Goal: Task Accomplishment & Management: Manage account settings

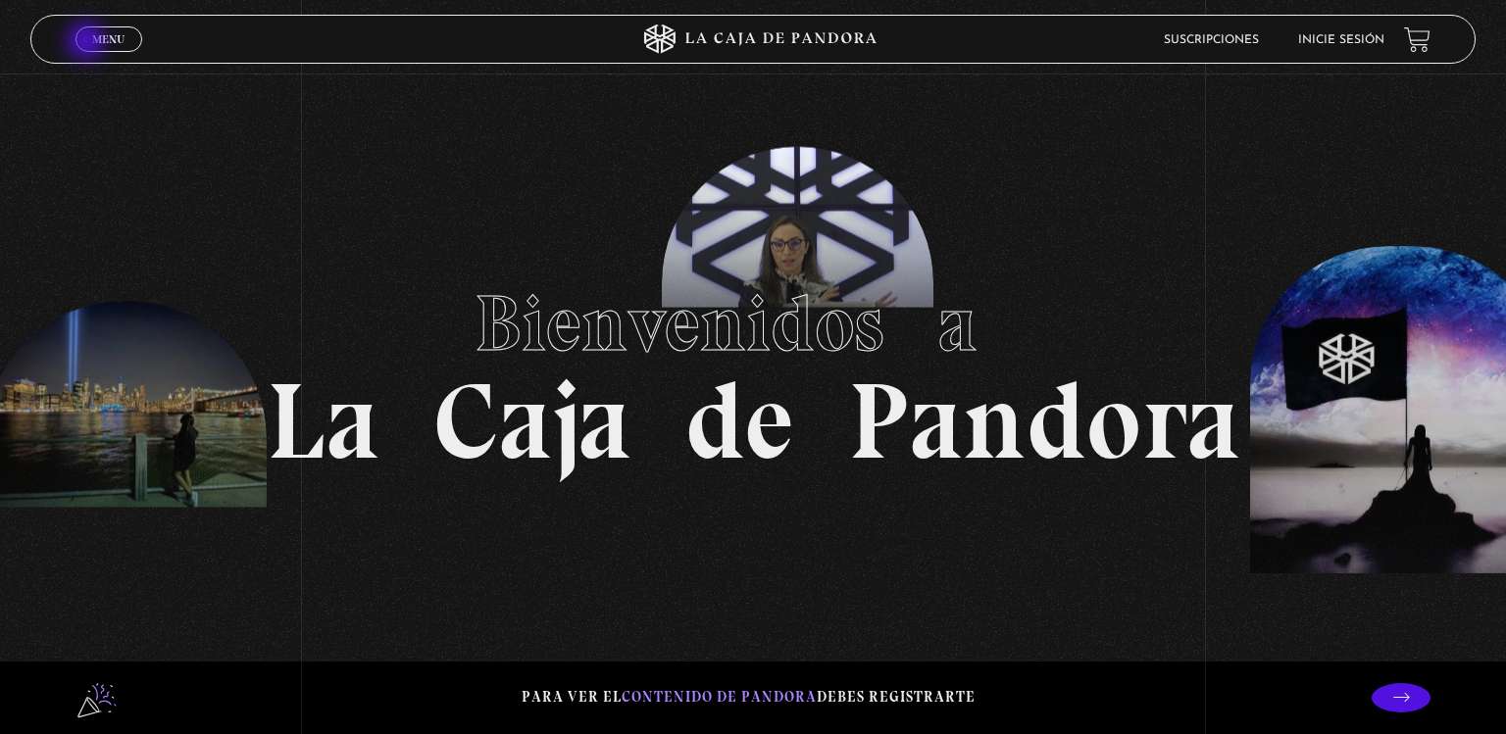
click at [88, 43] on link "Menu Cerrar" at bounding box center [108, 38] width 67 height 25
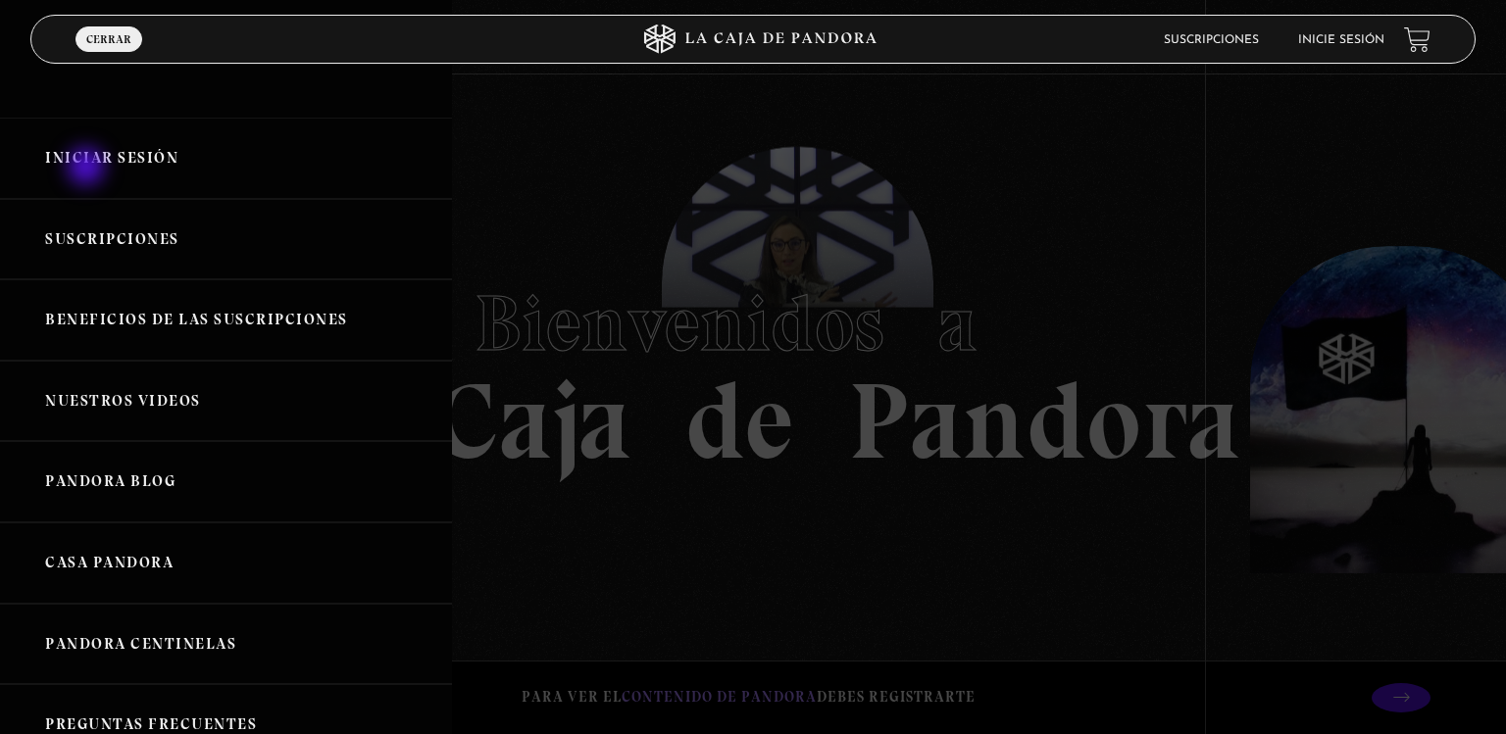
click at [88, 169] on link "Iniciar Sesión" at bounding box center [226, 158] width 452 height 81
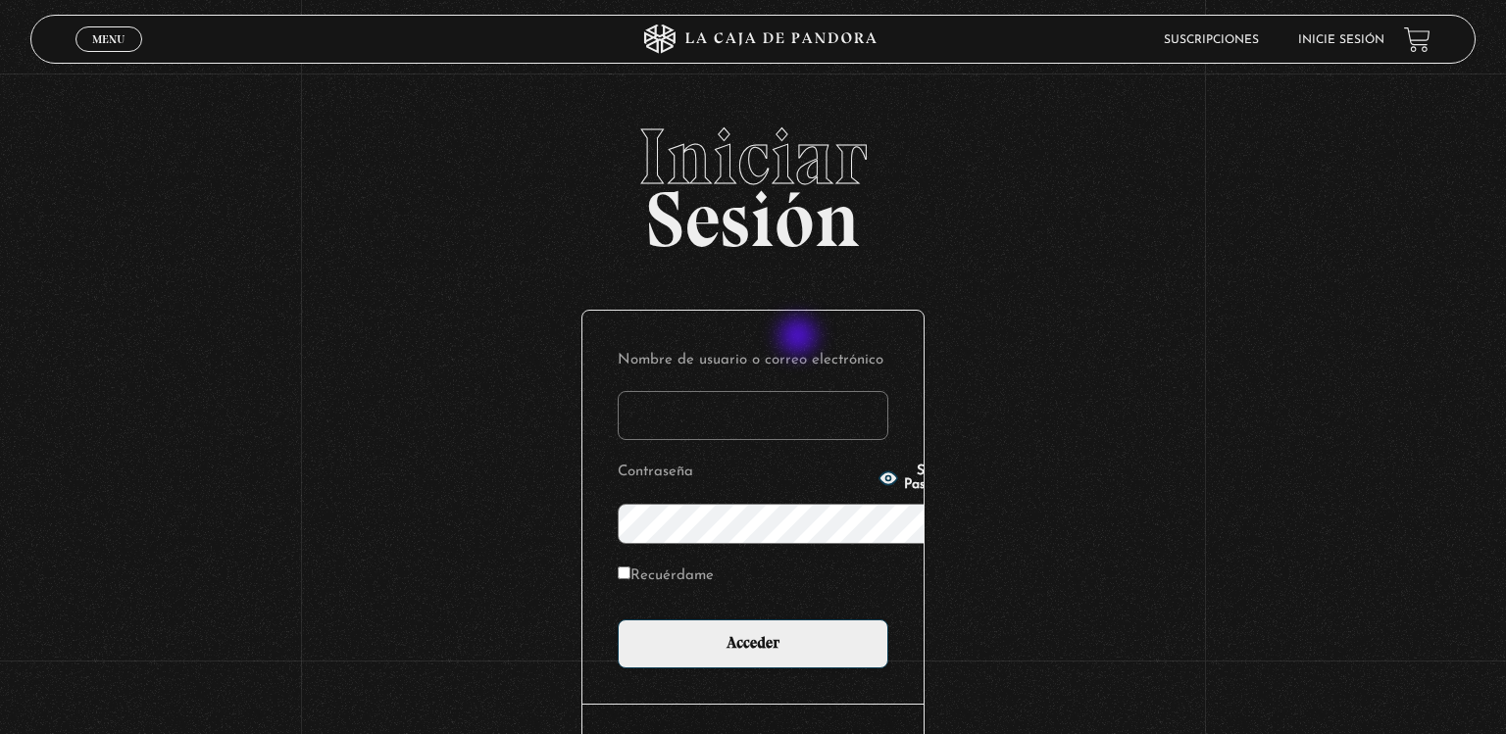
click at [800, 391] on input "Nombre de usuario o correo electrónico" at bounding box center [753, 415] width 271 height 49
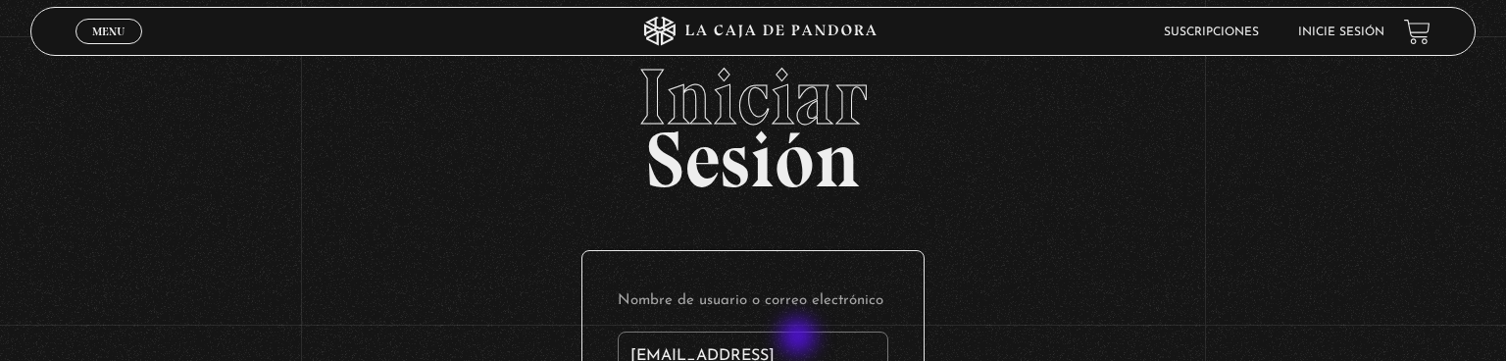
type input "pilarecheverri09@gmail."
type input "pilarecheverri09@gmail.com"
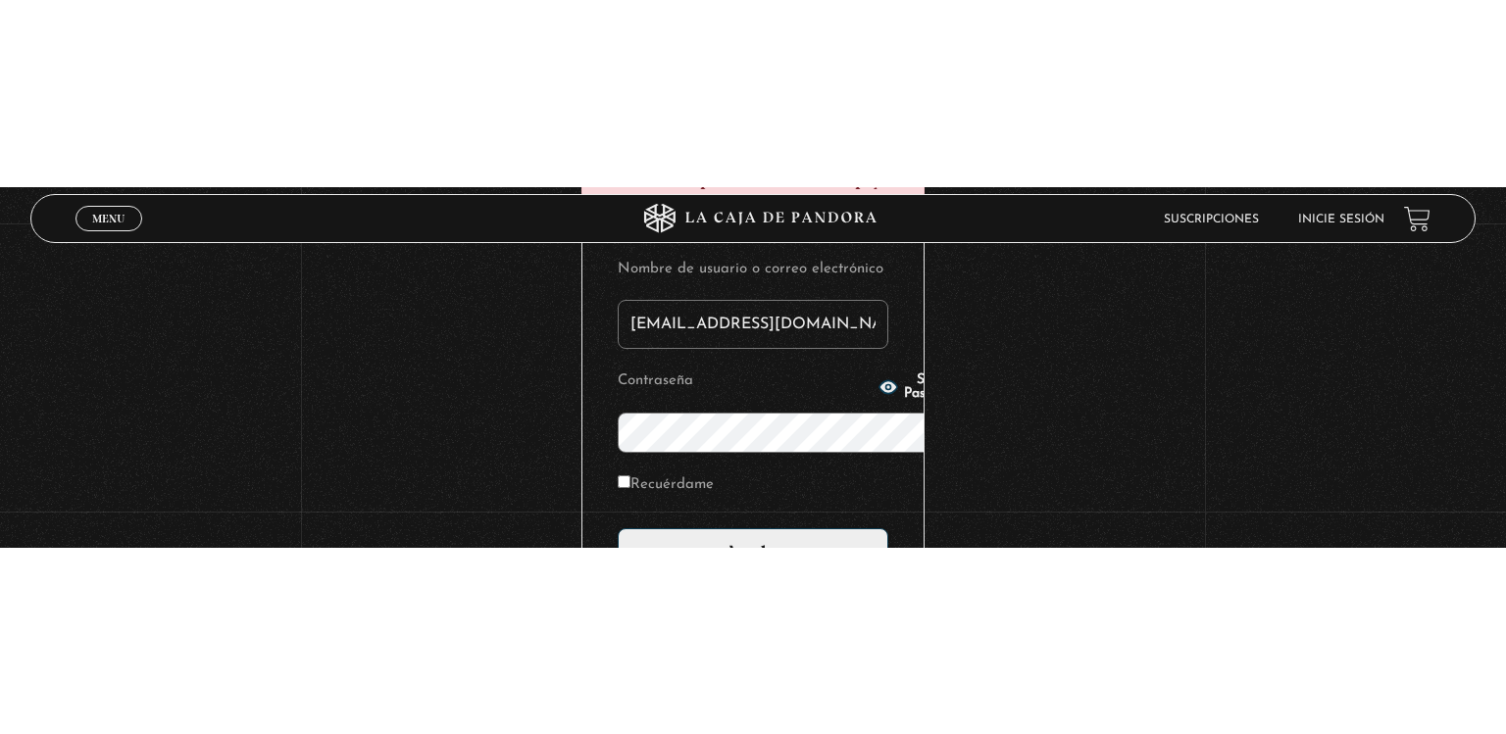
scroll to position [4, 0]
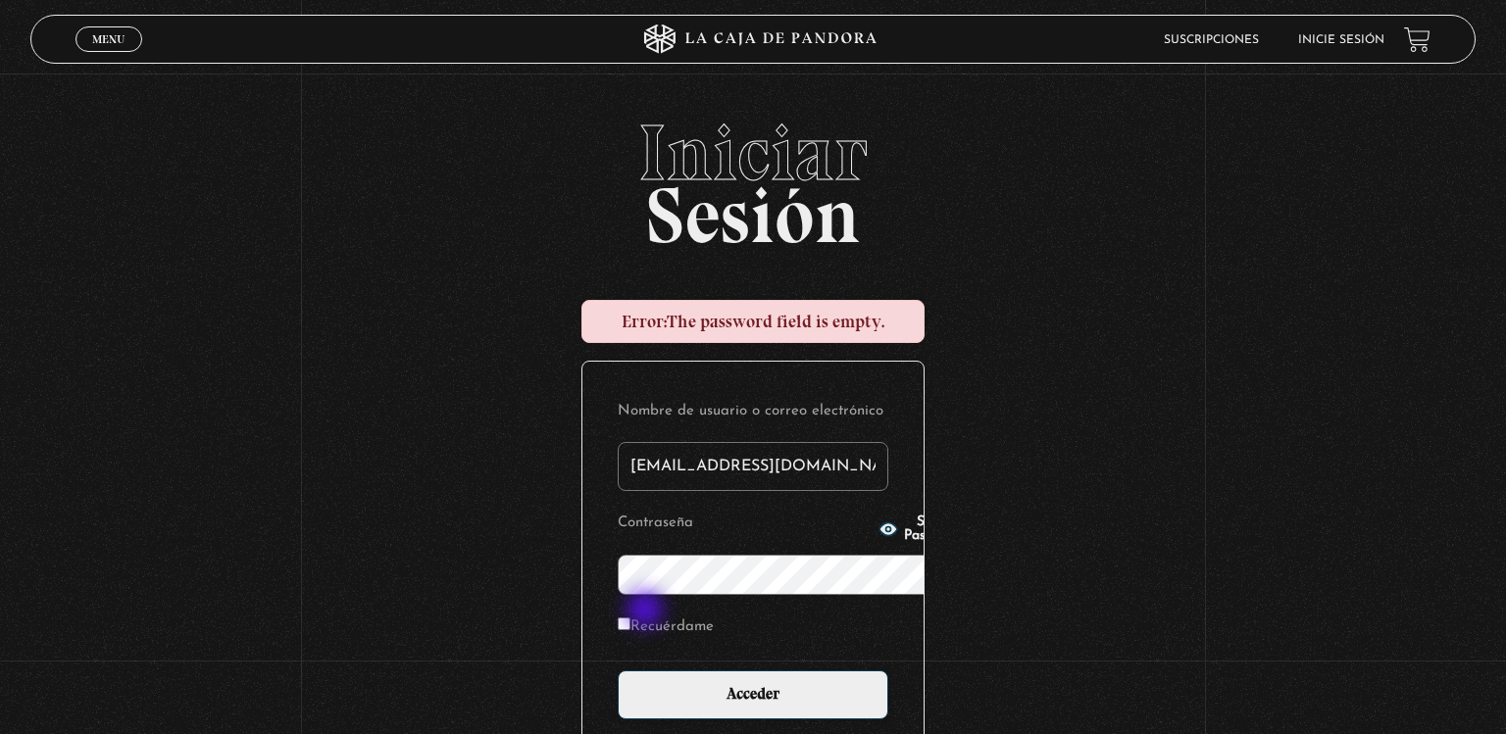
click at [647, 613] on label "Recuérdame" at bounding box center [666, 628] width 96 height 30
click at [630, 618] on input "Recuérdame" at bounding box center [624, 624] width 13 height 13
checkbox input "true"
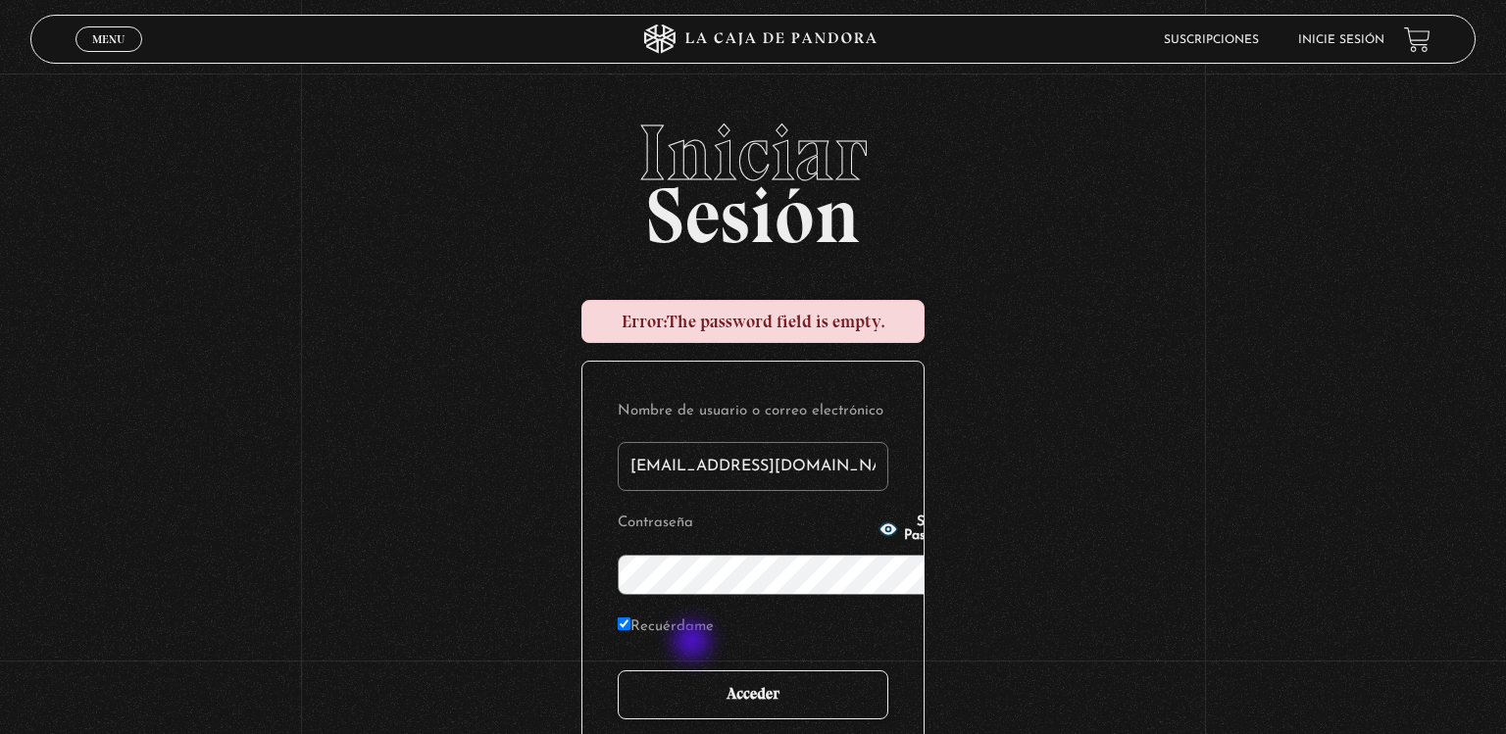
click at [694, 671] on input "Acceder" at bounding box center [753, 695] width 271 height 49
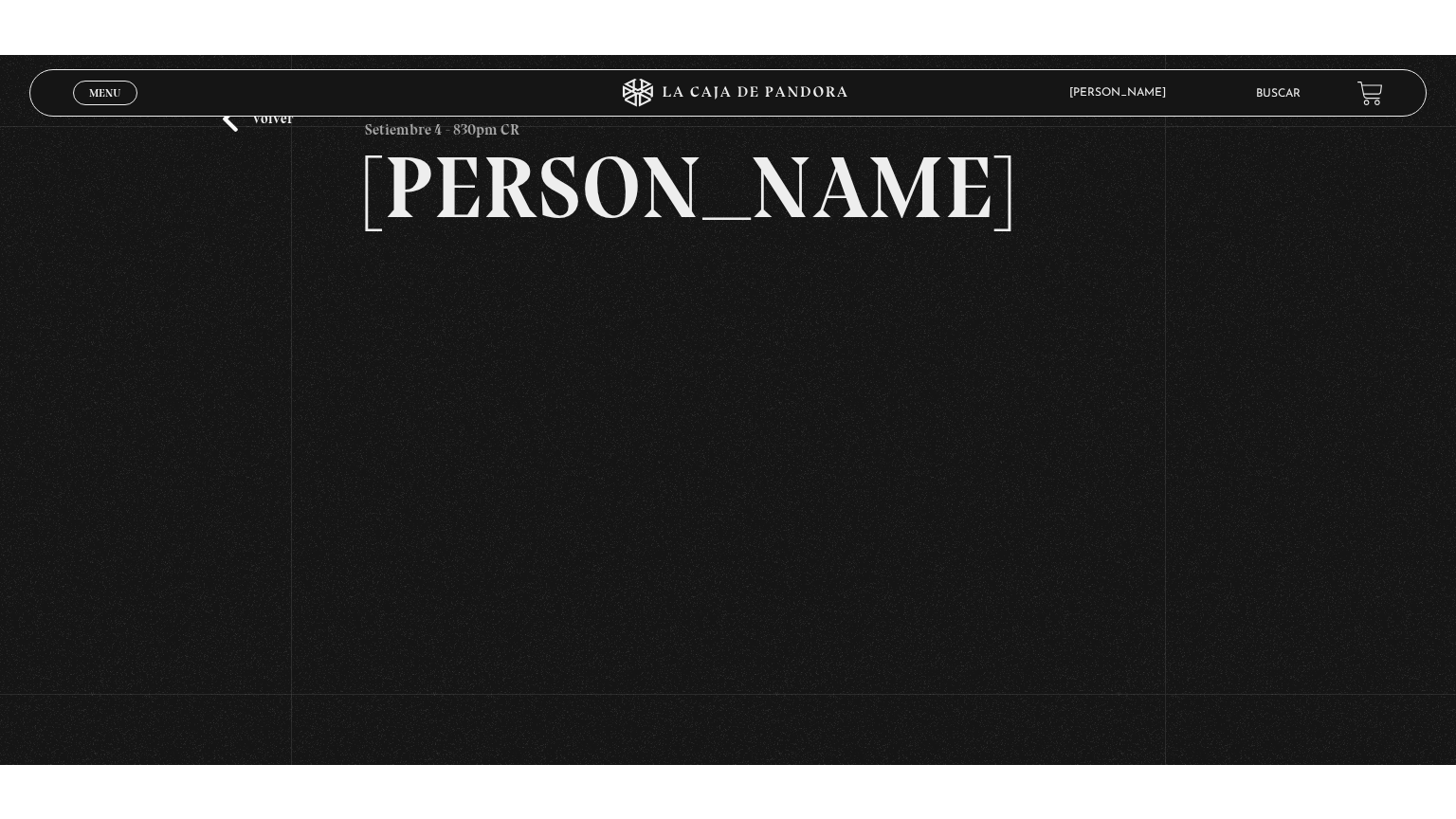
scroll to position [93, 0]
